Goal: Task Accomplishment & Management: Manage account settings

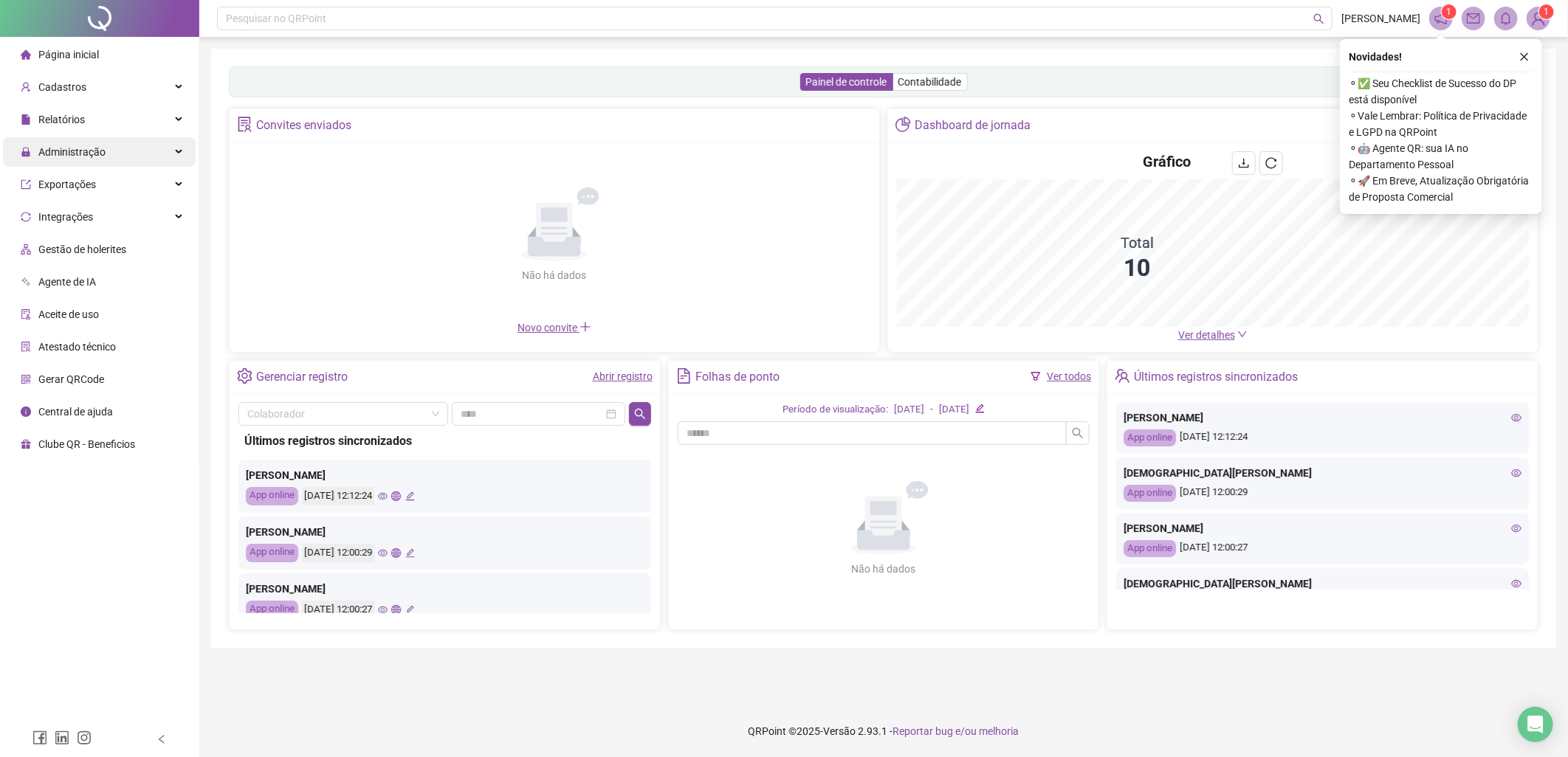
click at [118, 154] on div "Administração" at bounding box center [99, 152] width 192 height 29
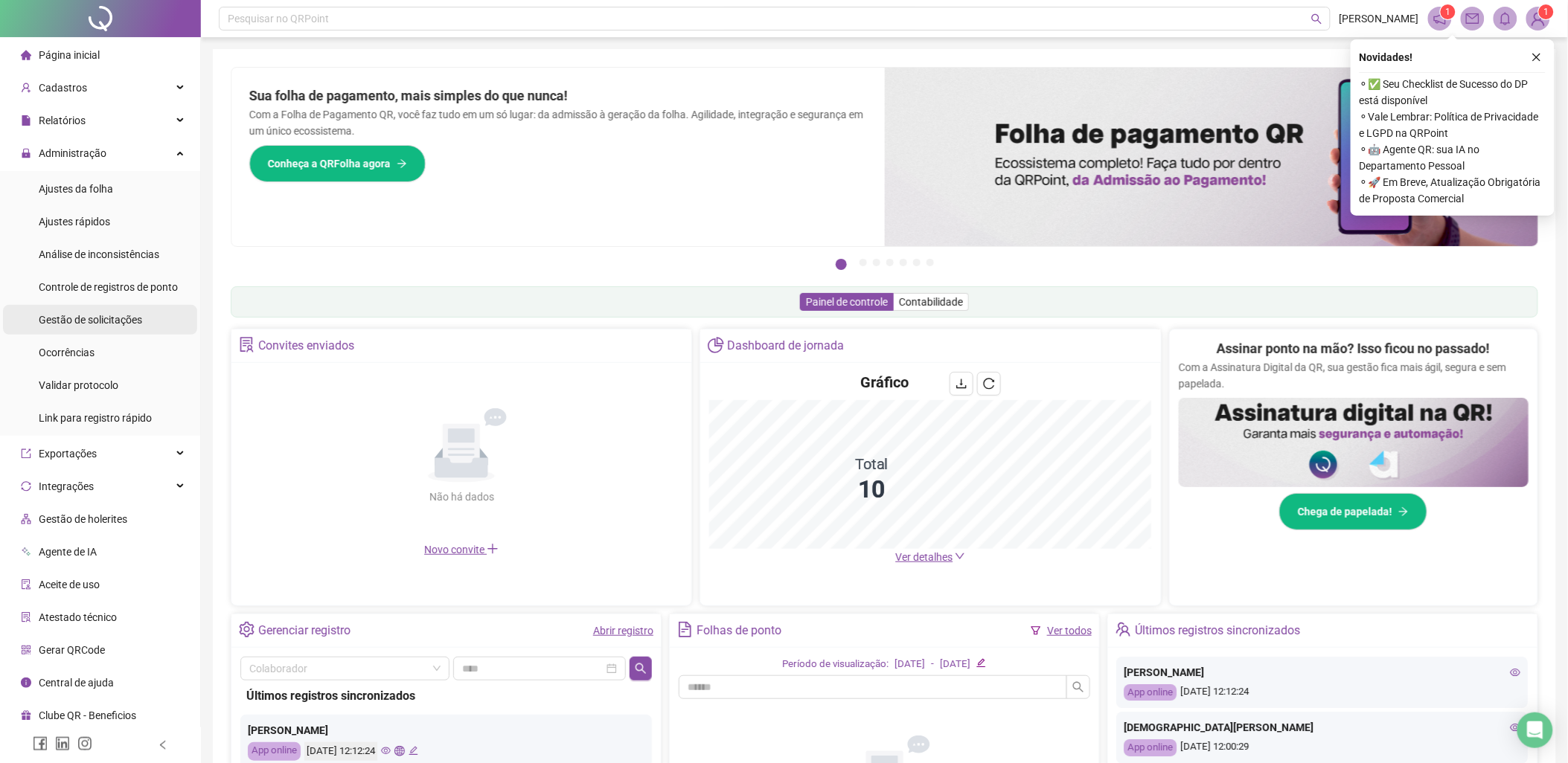
click at [110, 314] on span "Gestão de solicitações" at bounding box center [90, 319] width 104 height 12
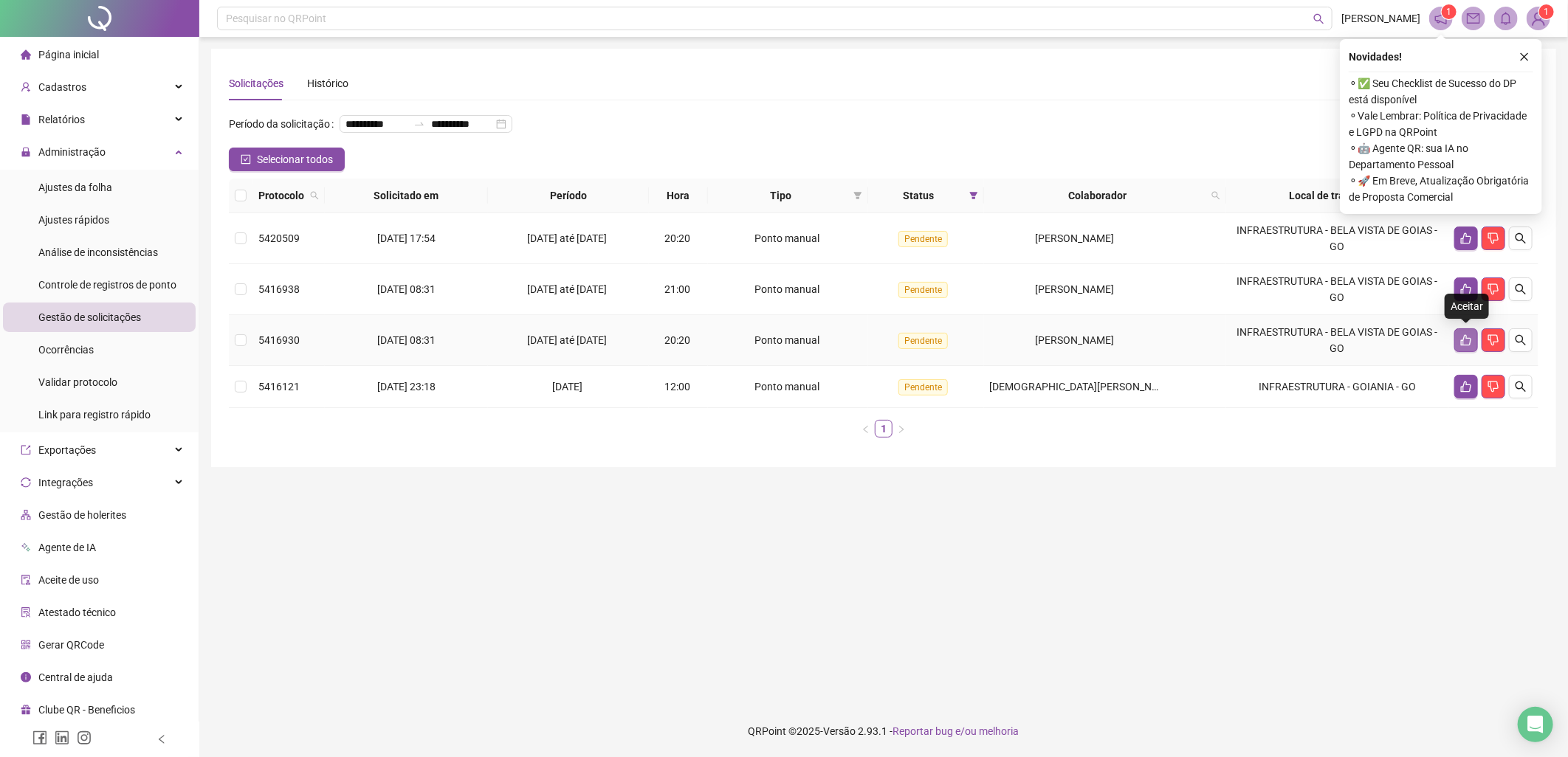
click at [1469, 340] on icon "like" at bounding box center [1466, 340] width 12 height 12
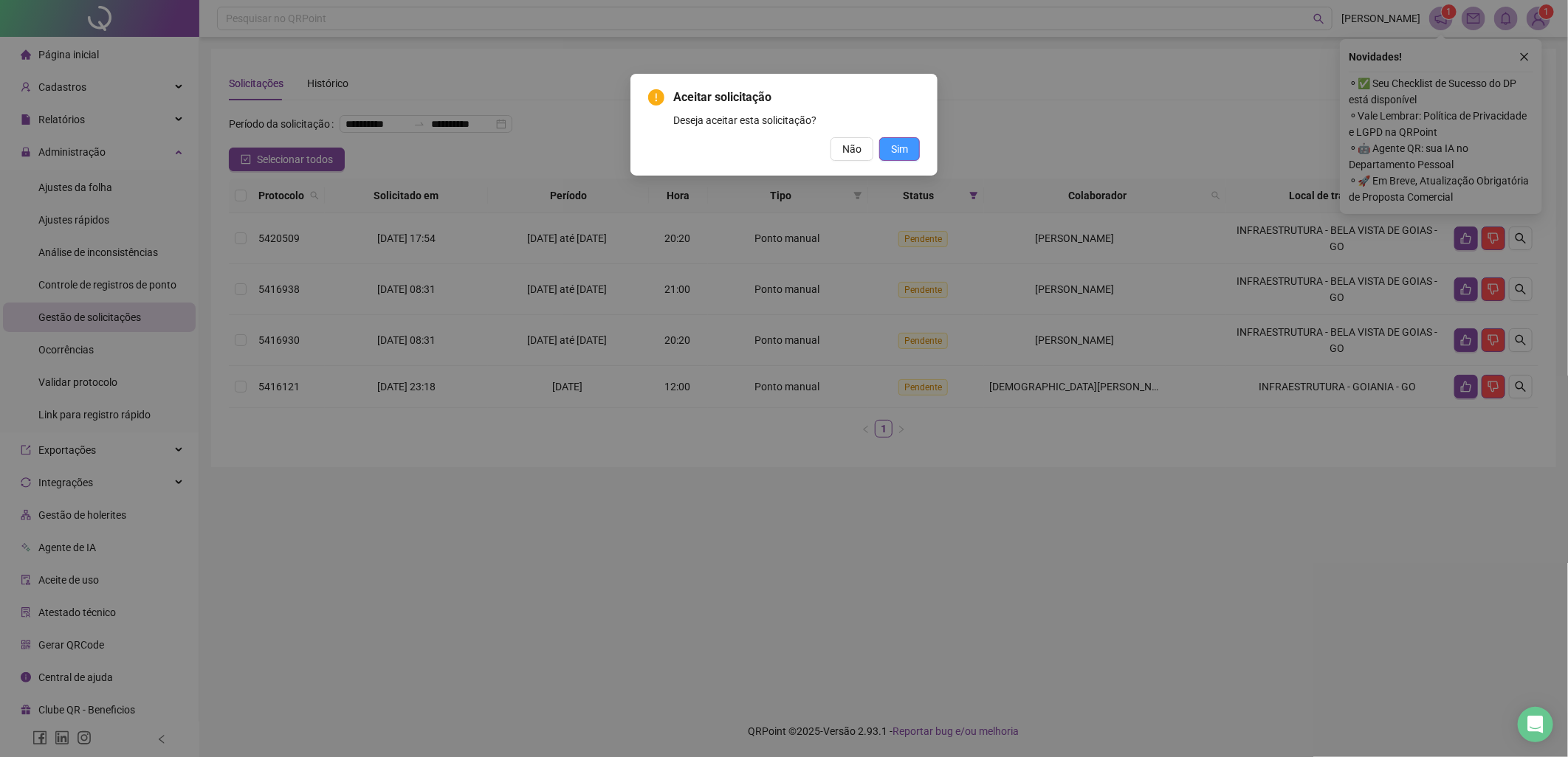
click at [910, 151] on button "Sim" at bounding box center [899, 149] width 41 height 24
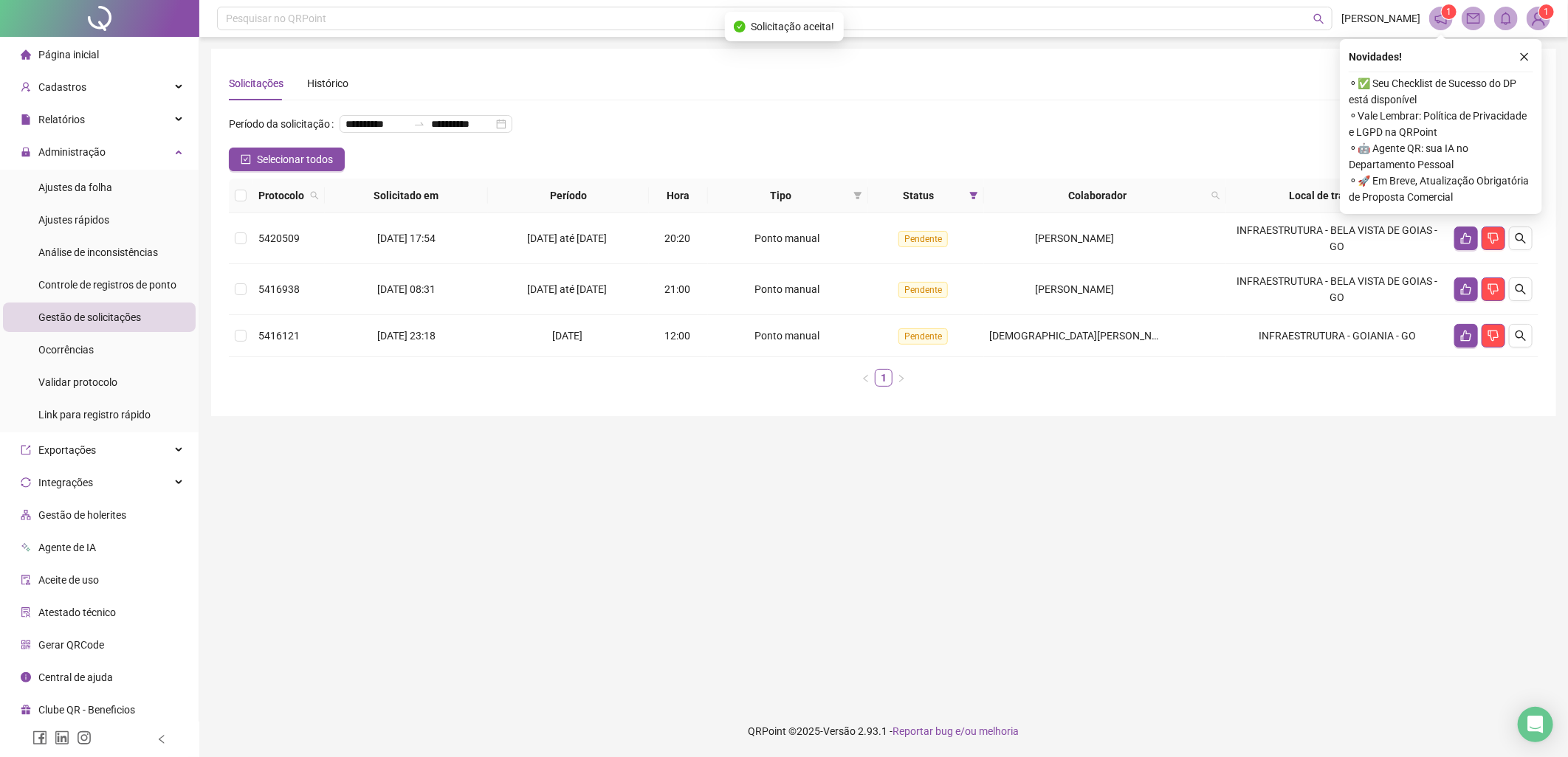
click at [1467, 239] on icon "like" at bounding box center [1466, 239] width 12 height 12
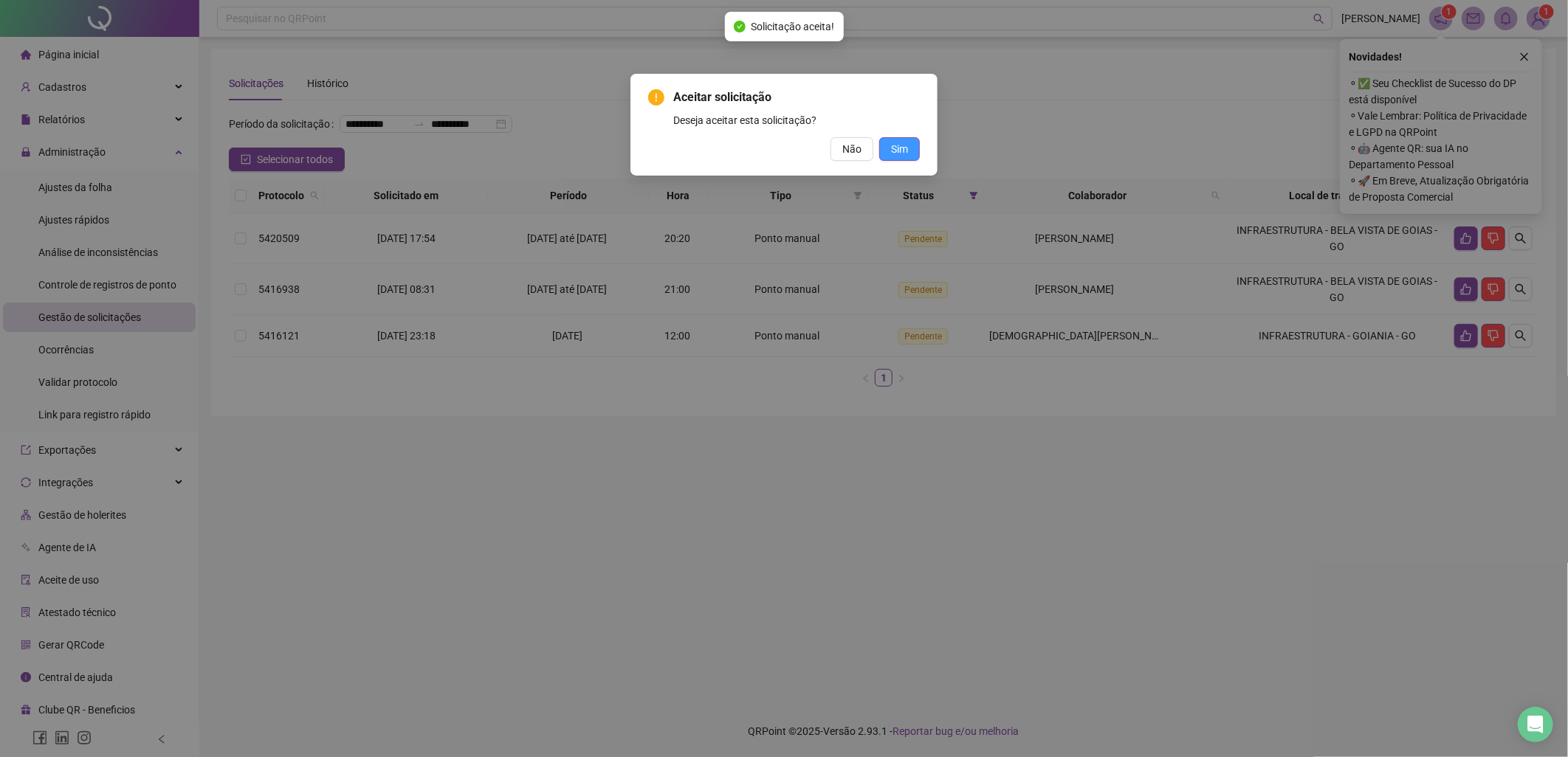
click at [906, 144] on span "Sim" at bounding box center [900, 149] width 17 height 16
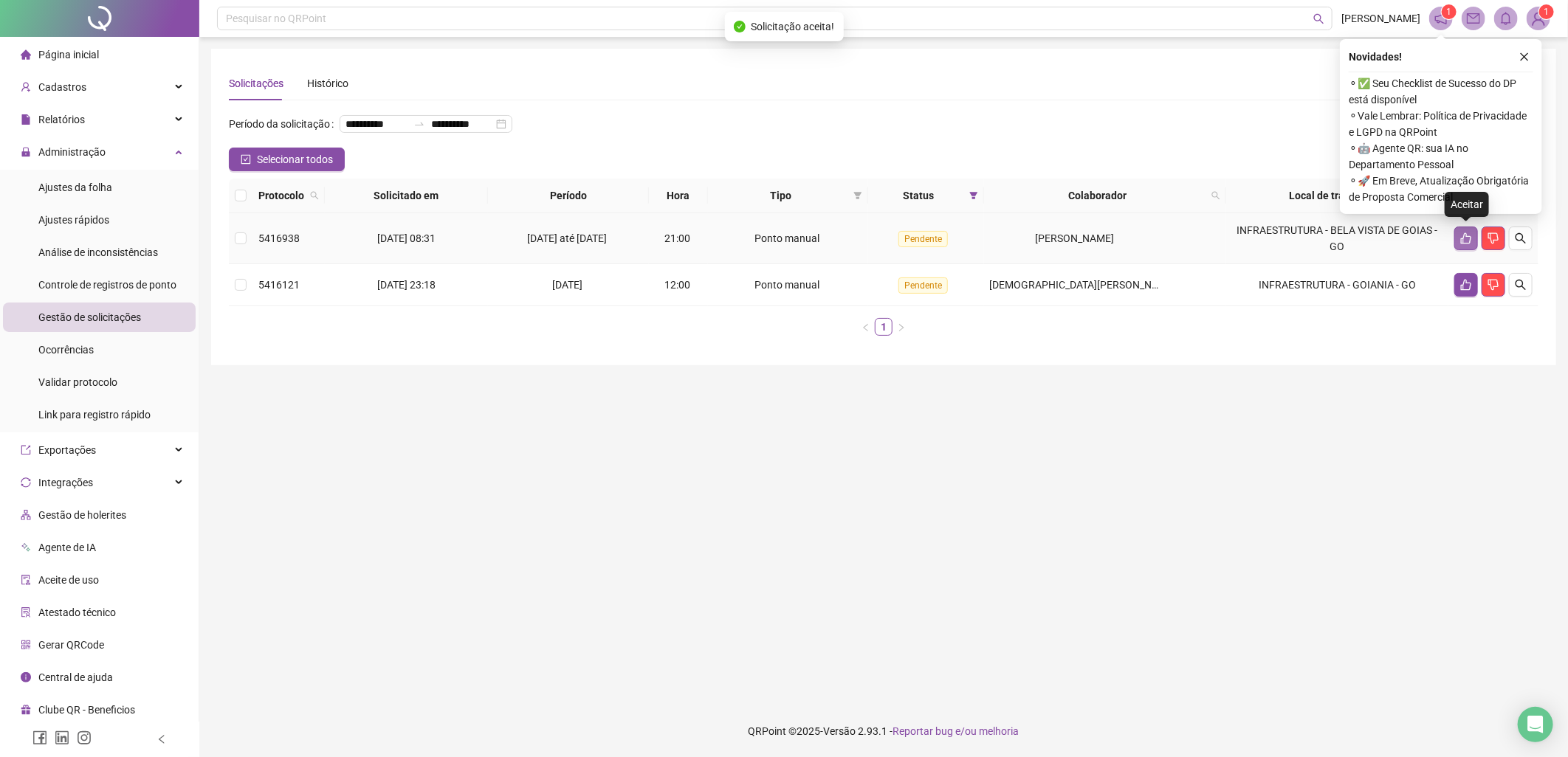
click at [1464, 238] on icon "like" at bounding box center [1465, 239] width 10 height 11
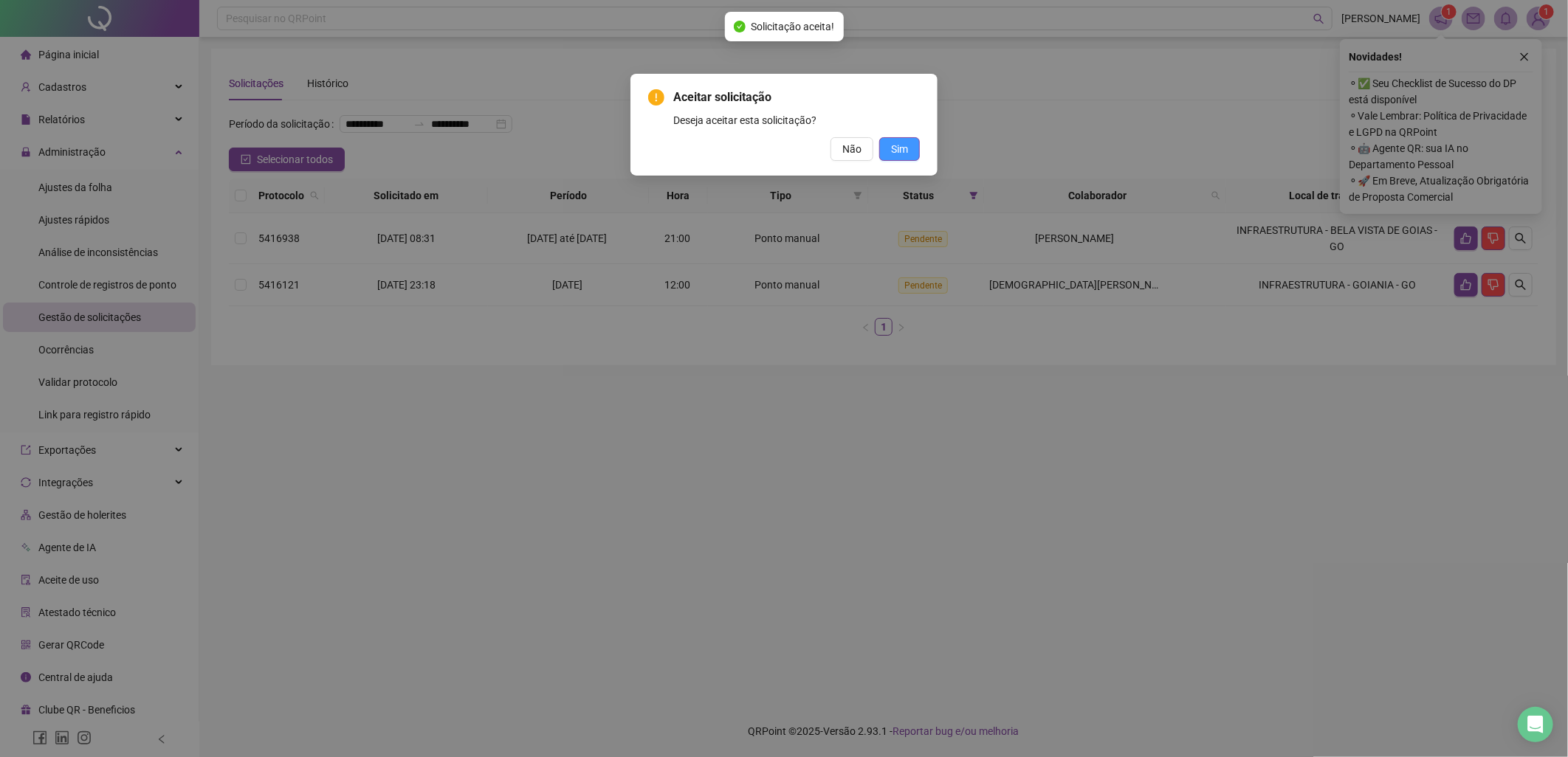
click at [896, 146] on span "Sim" at bounding box center [900, 149] width 17 height 16
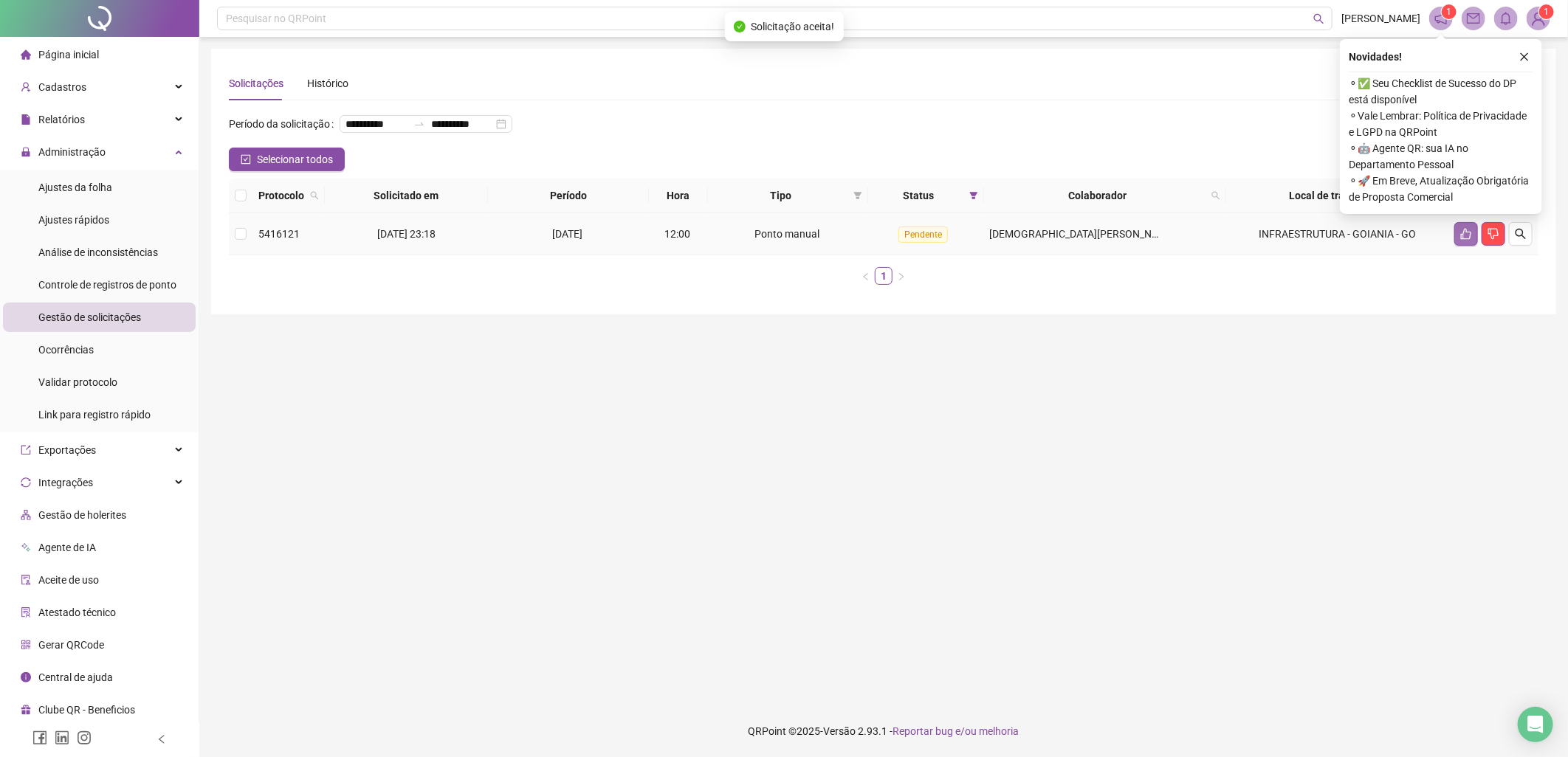
click at [1466, 233] on icon "like" at bounding box center [1466, 234] width 12 height 12
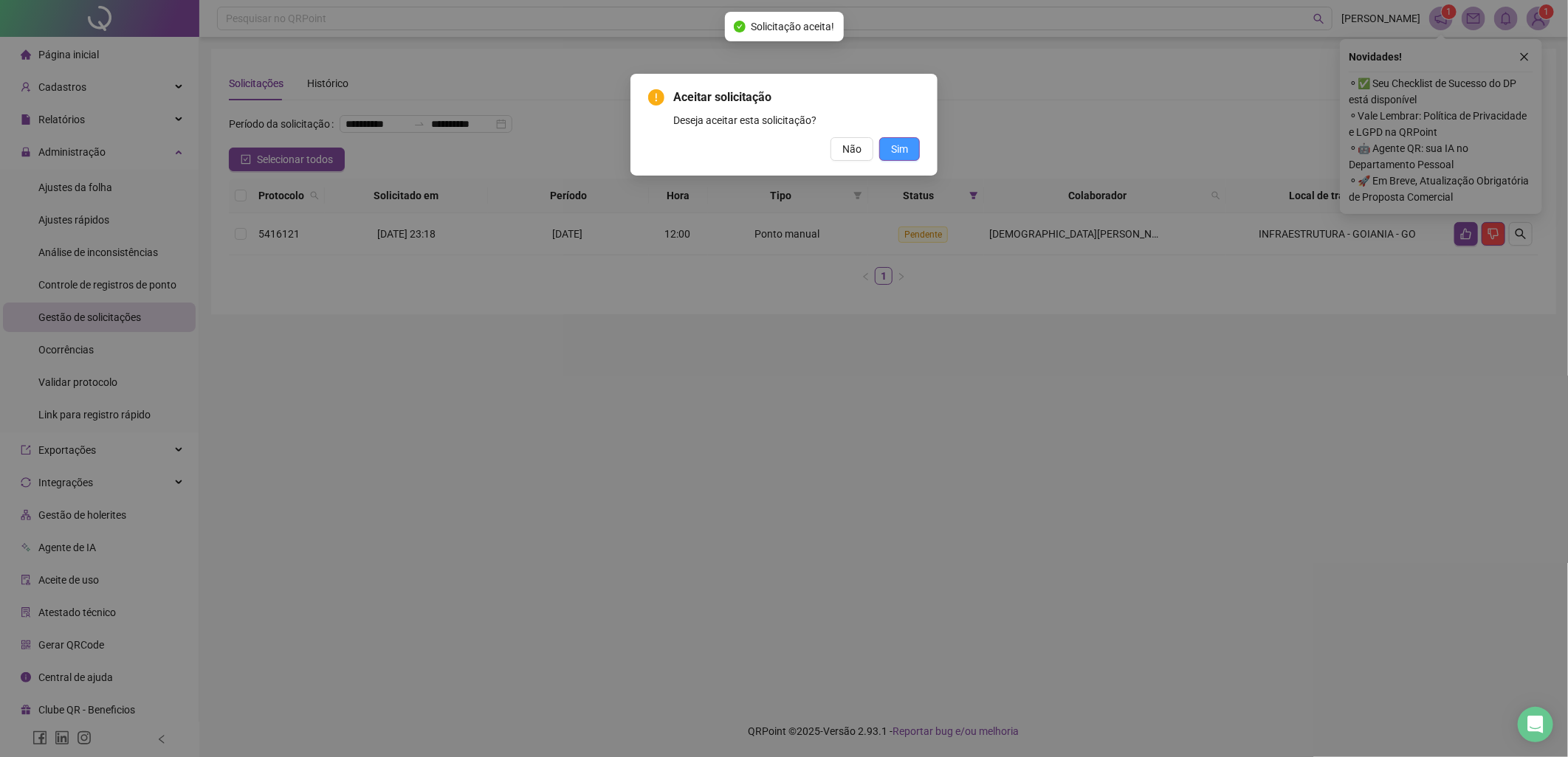
click at [893, 155] on span "Sim" at bounding box center [900, 149] width 17 height 16
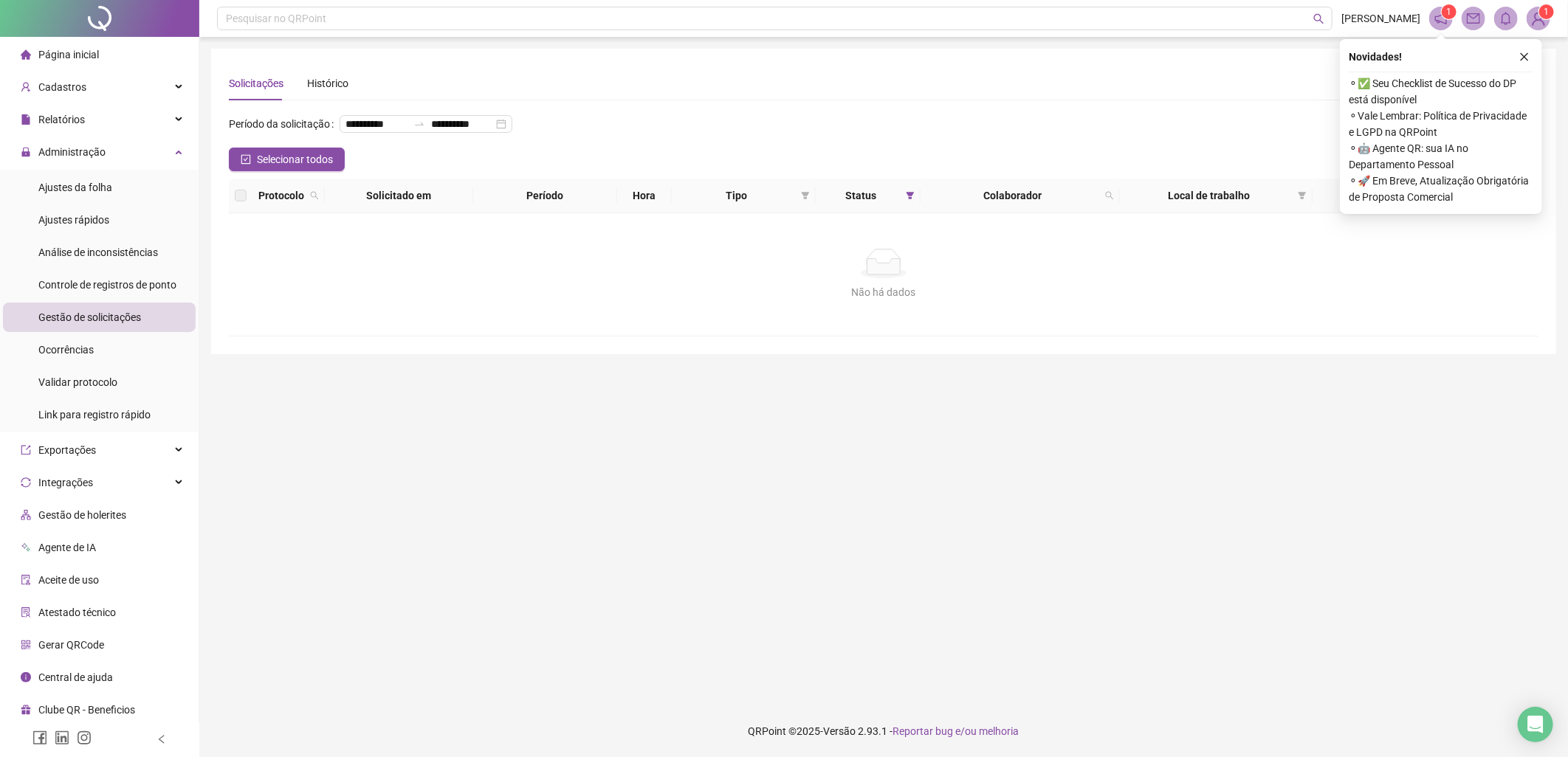
click at [1338, 285] on div "Não há dados" at bounding box center [883, 291] width 1274 height 16
click at [1526, 53] on icon "close" at bounding box center [1524, 57] width 10 height 10
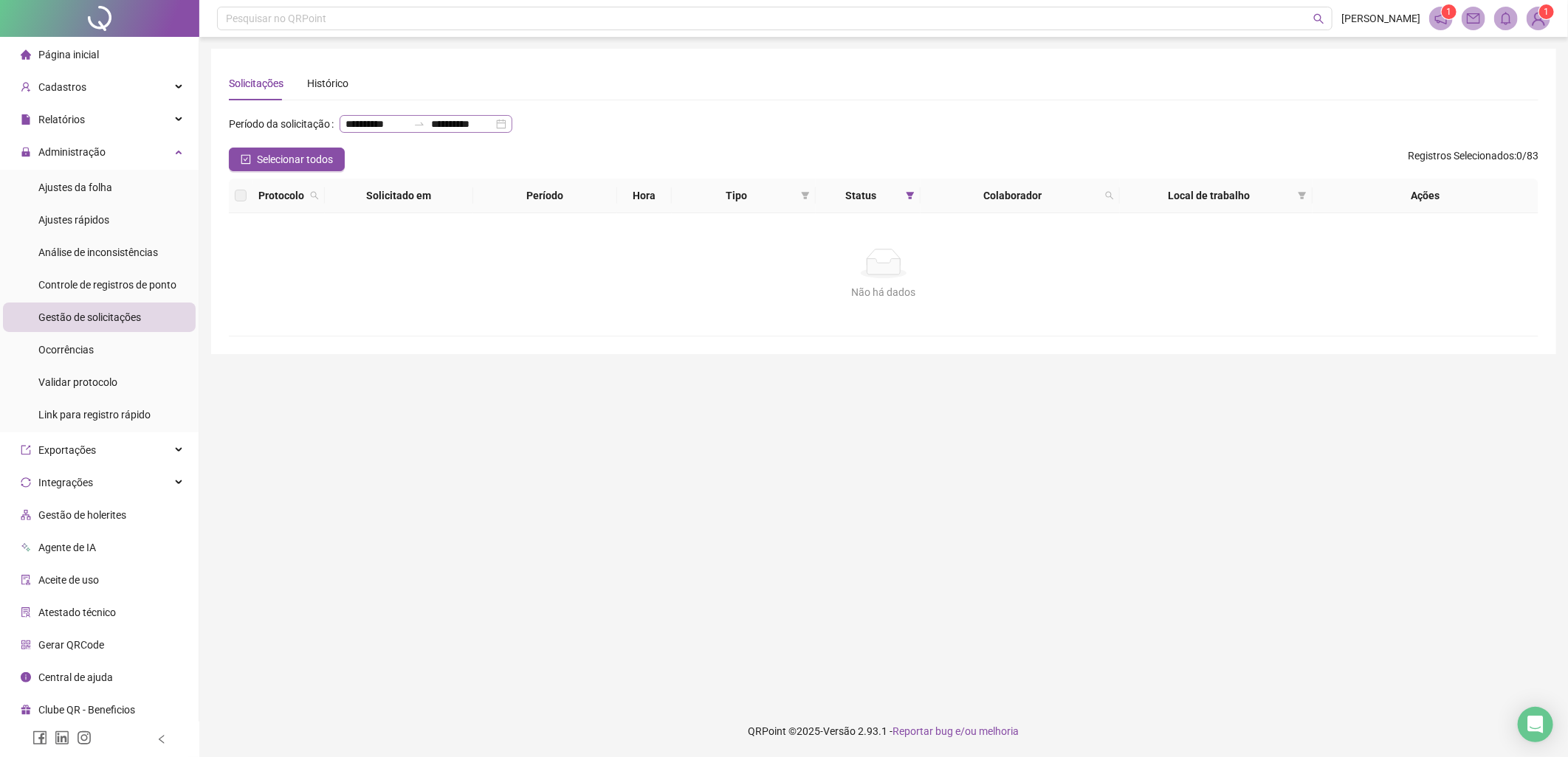
click at [512, 123] on div "**********" at bounding box center [425, 123] width 173 height 18
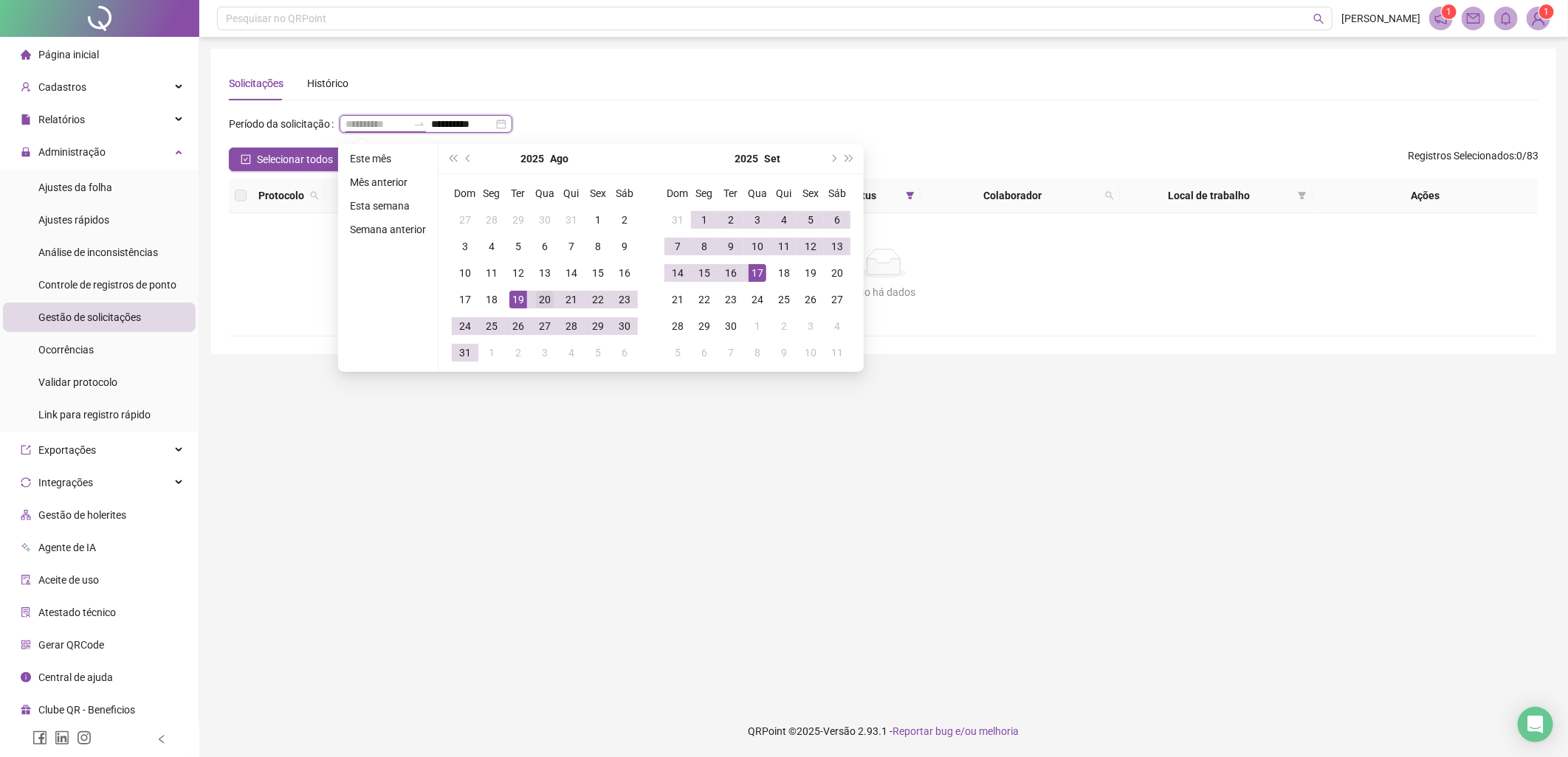
type input "**********"
click at [539, 301] on div "20" at bounding box center [544, 299] width 18 height 18
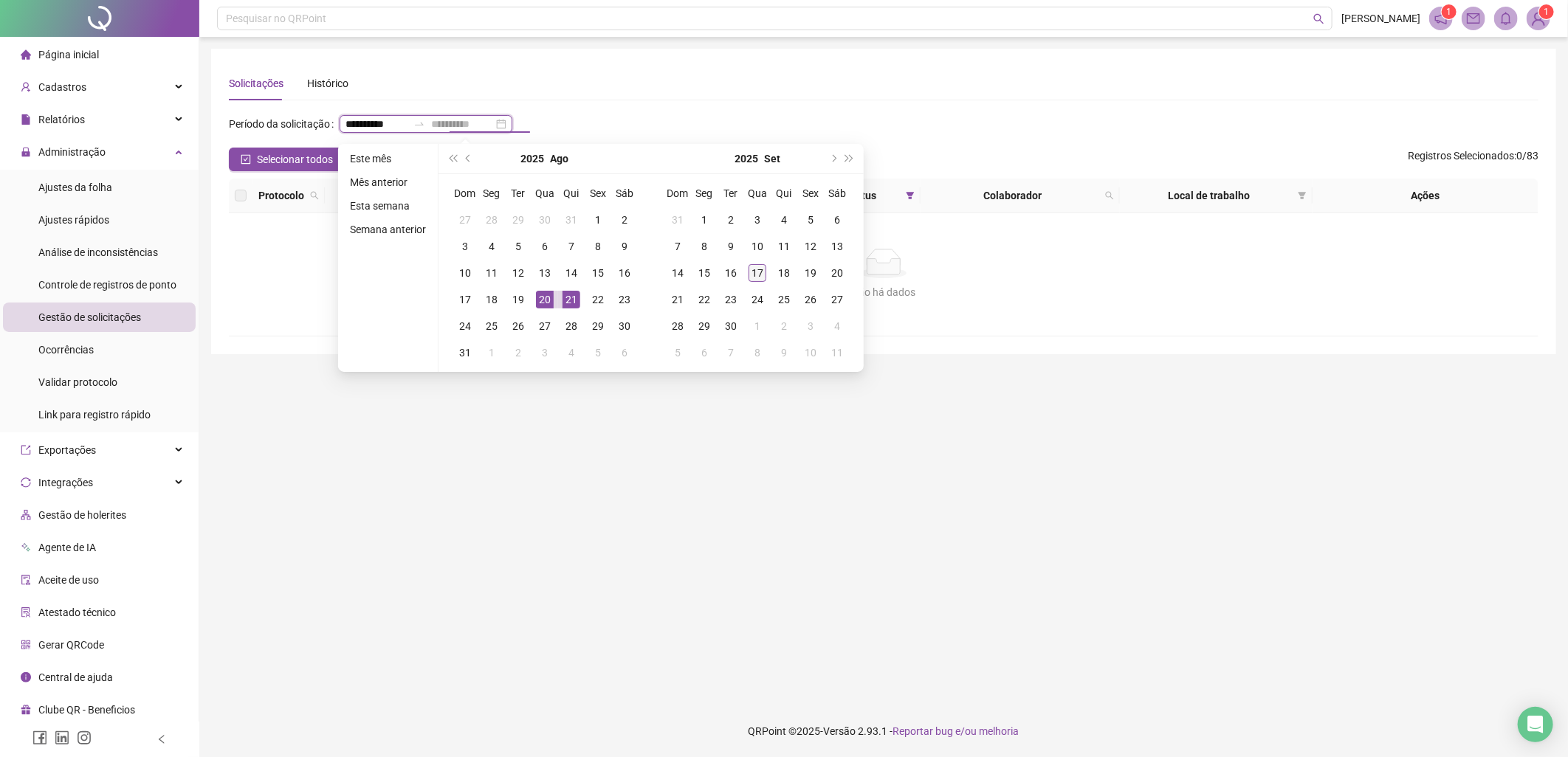
type input "**********"
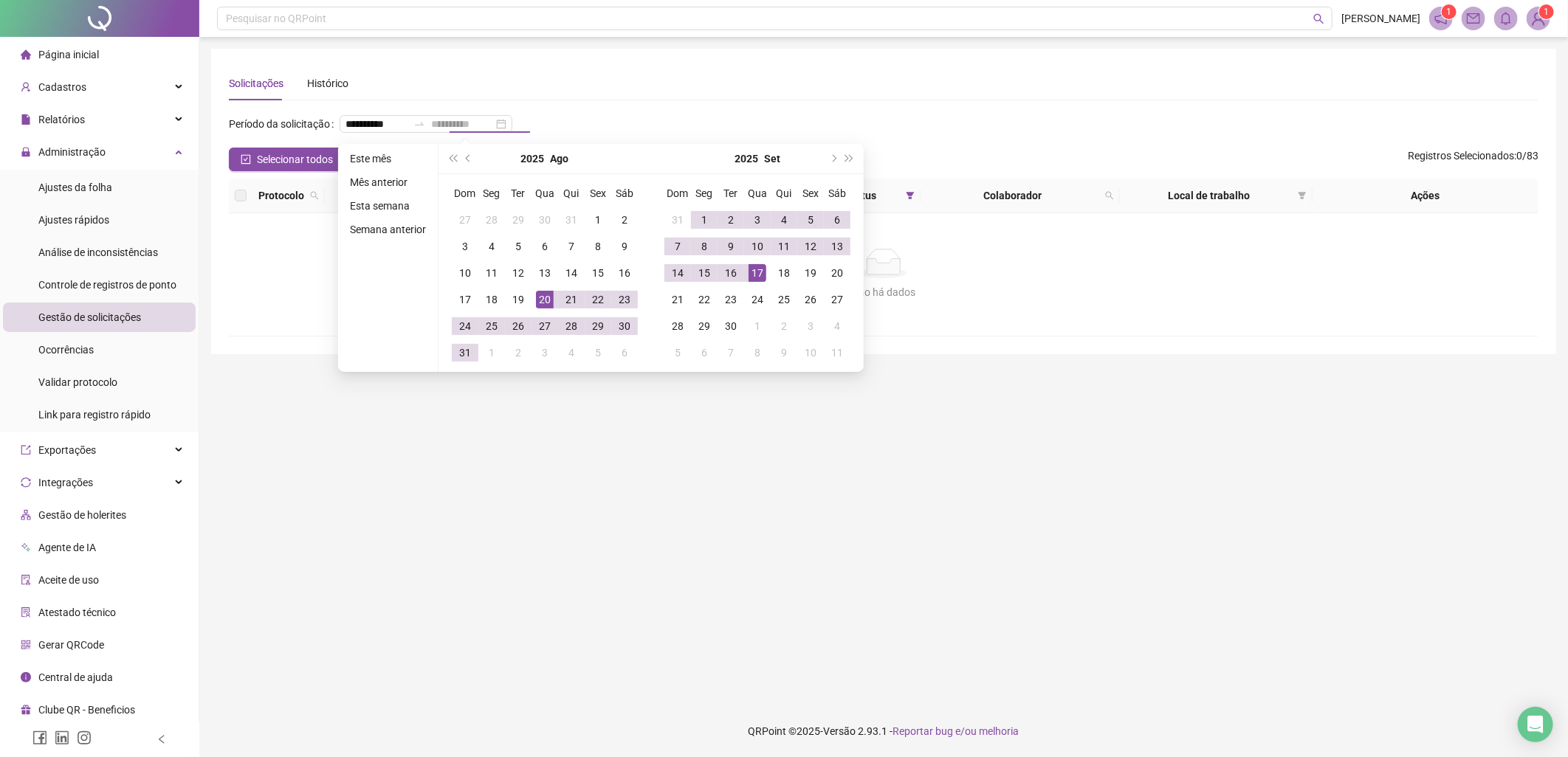
click at [758, 273] on div "17" at bounding box center [757, 272] width 18 height 18
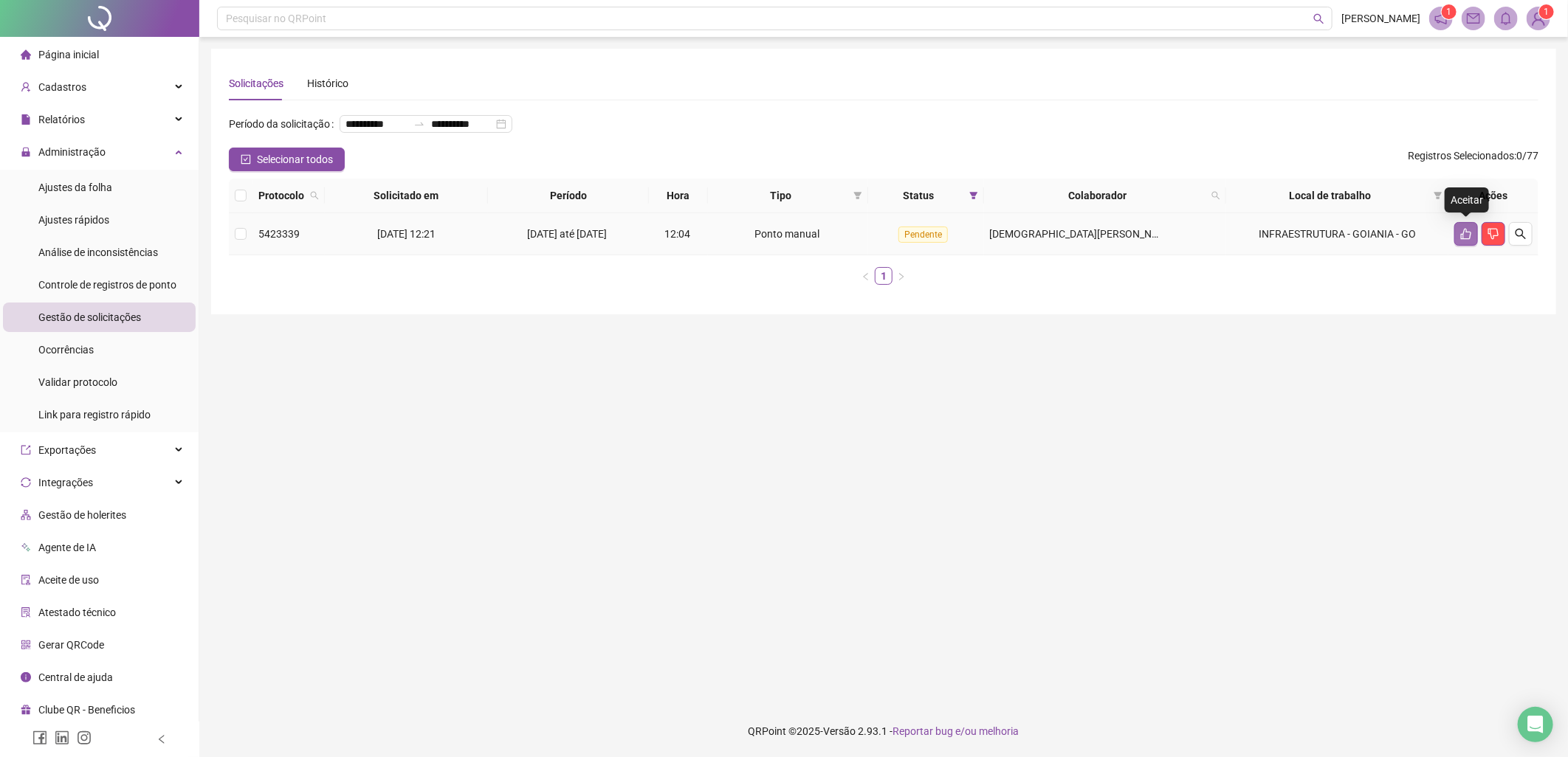
click at [1467, 234] on icon "like" at bounding box center [1466, 234] width 12 height 12
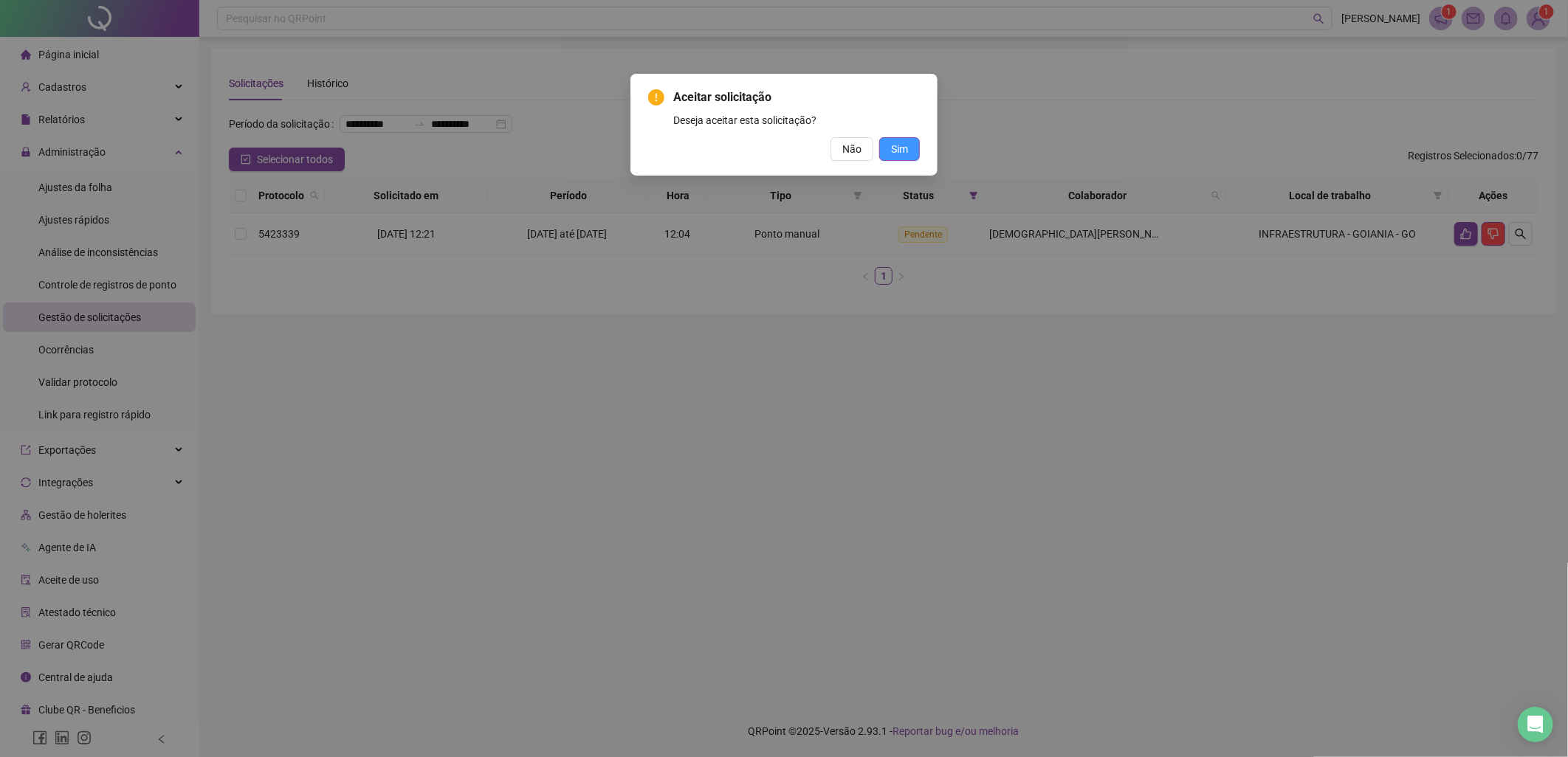
click at [897, 153] on span "Sim" at bounding box center [900, 149] width 17 height 16
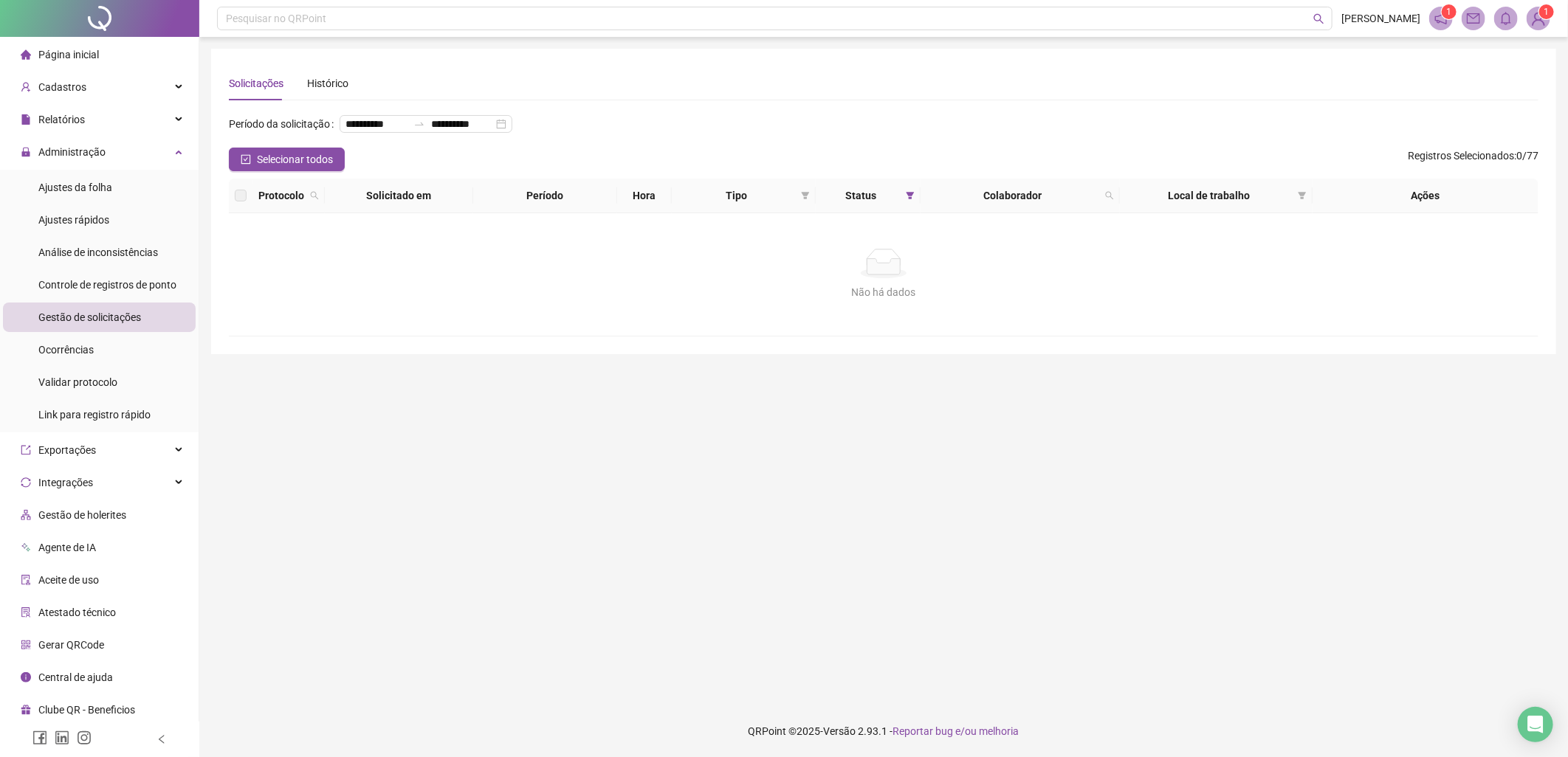
click at [1444, 122] on div "**********" at bounding box center [883, 130] width 1310 height 36
click at [1071, 269] on div "Não há dados" at bounding box center [883, 263] width 1274 height 29
click at [950, 272] on div "Não há dados" at bounding box center [883, 263] width 1274 height 29
click at [842, 254] on div "Não há dados" at bounding box center [883, 263] width 1274 height 29
click at [850, 249] on div "Não há dados" at bounding box center [883, 263] width 1274 height 29
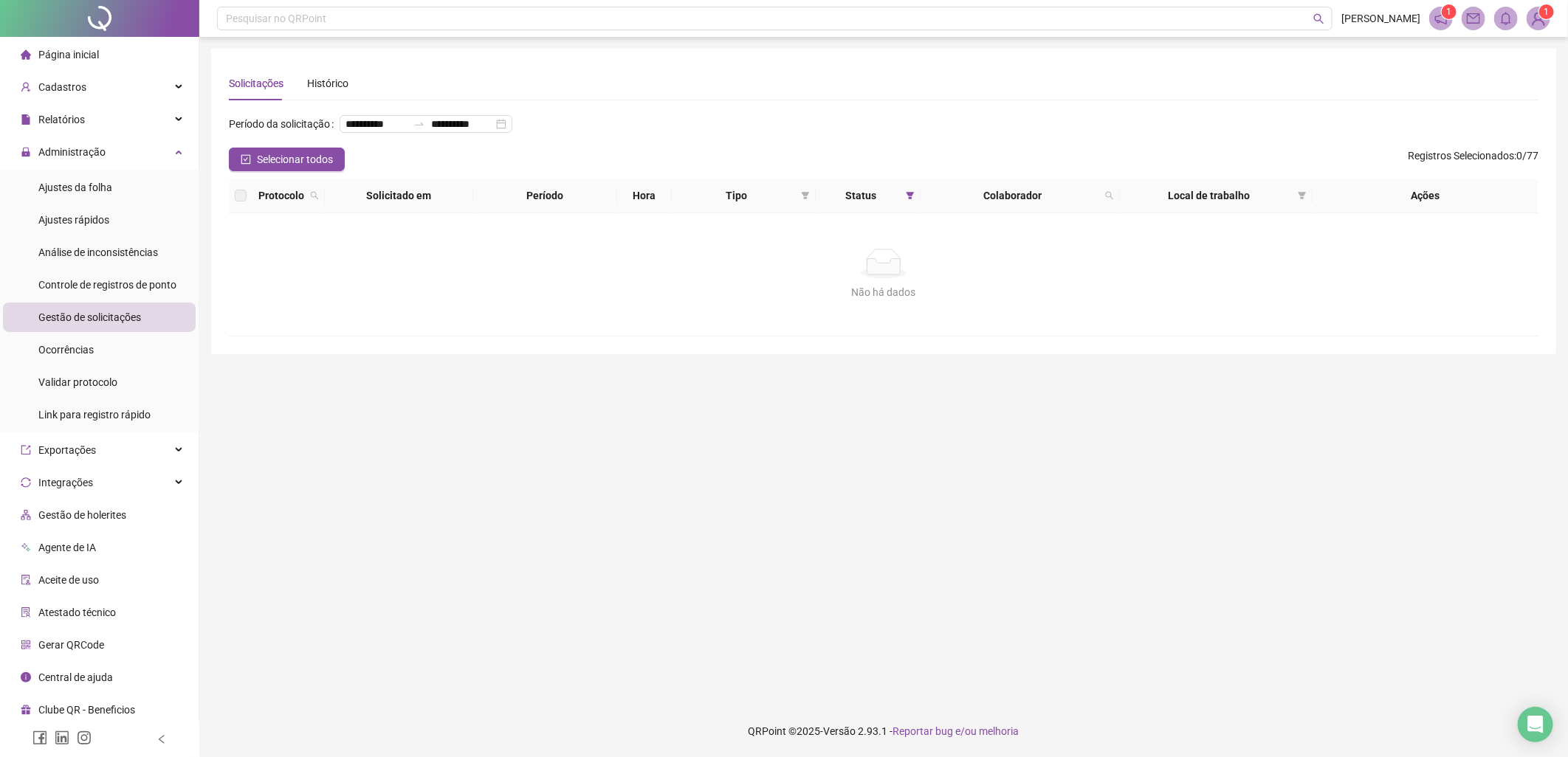
click at [828, 264] on div "Não há dados" at bounding box center [883, 263] width 1274 height 29
